Goal: Task Accomplishment & Management: Manage account settings

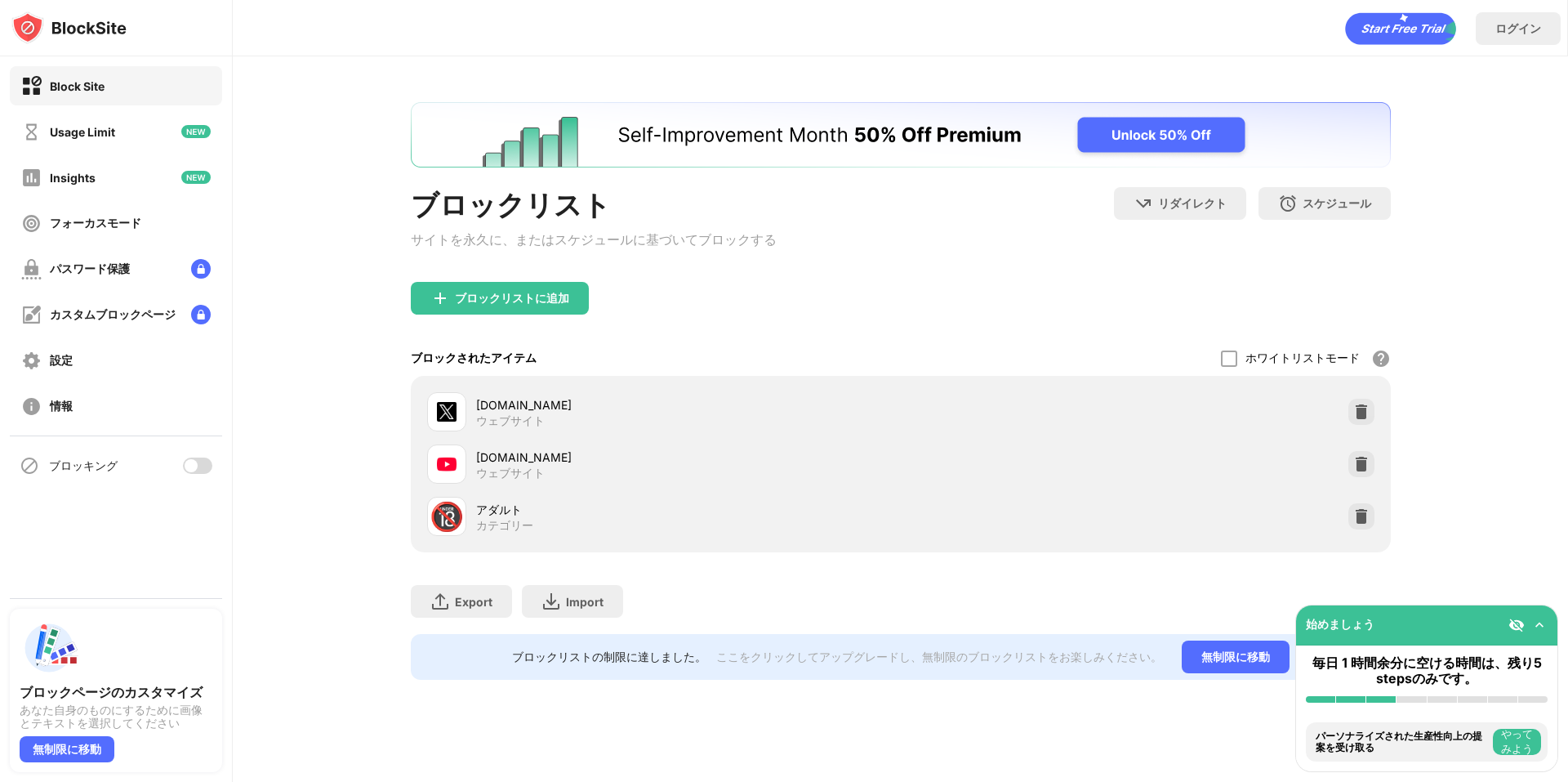
click at [201, 465] on div at bounding box center [197, 465] width 29 height 16
click at [200, 486] on div "ブロッキング" at bounding box center [116, 465] width 232 height 58
click at [208, 467] on div at bounding box center [203, 465] width 13 height 13
click at [197, 474] on div "ブロッキング" at bounding box center [116, 465] width 212 height 39
click at [203, 464] on div at bounding box center [197, 465] width 29 height 16
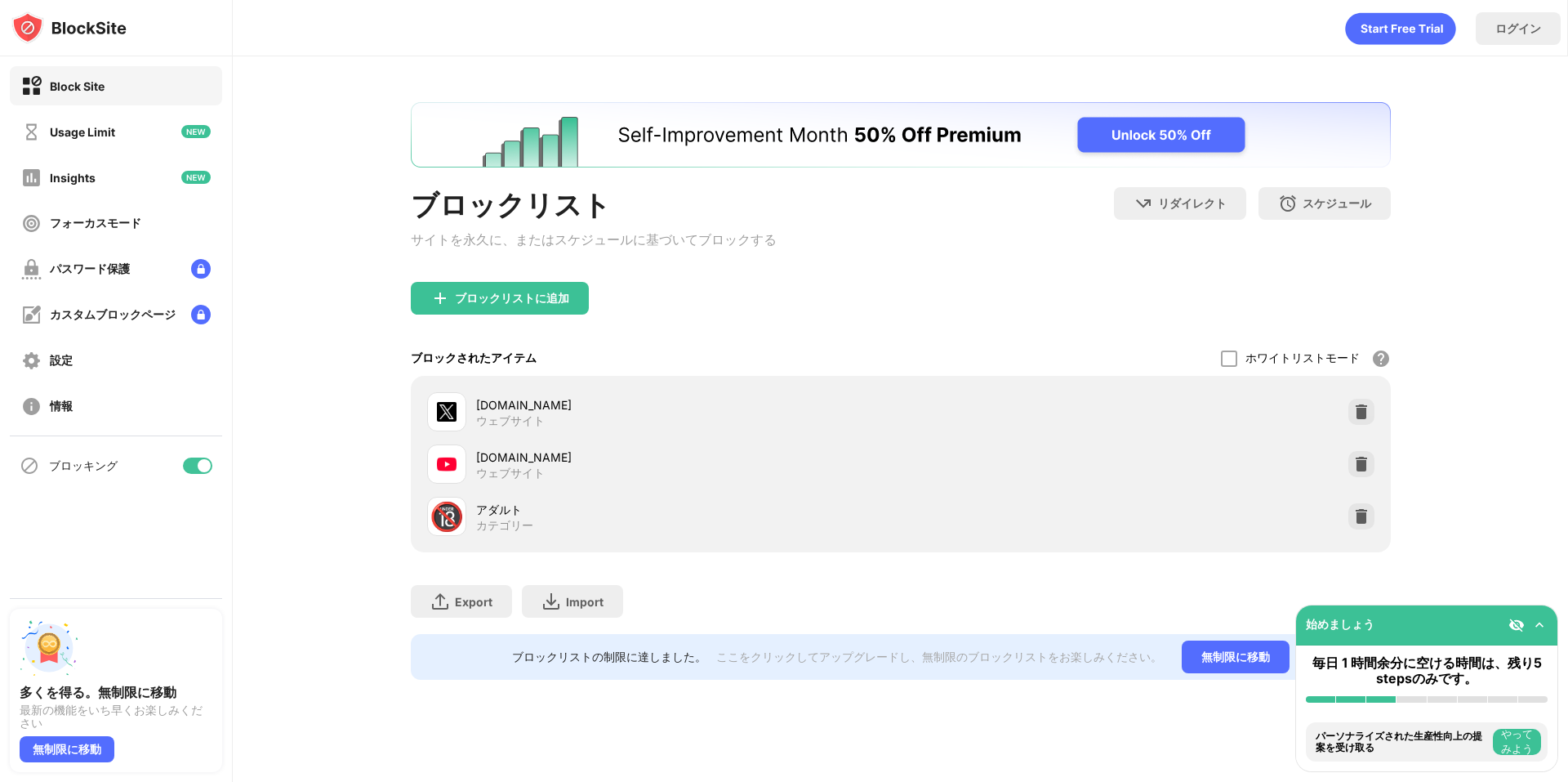
click at [208, 459] on div "ブロッキング" at bounding box center [116, 465] width 212 height 39
click at [210, 471] on div at bounding box center [197, 465] width 29 height 16
click at [208, 460] on div at bounding box center [197, 465] width 29 height 16
